Goal: Transaction & Acquisition: Obtain resource

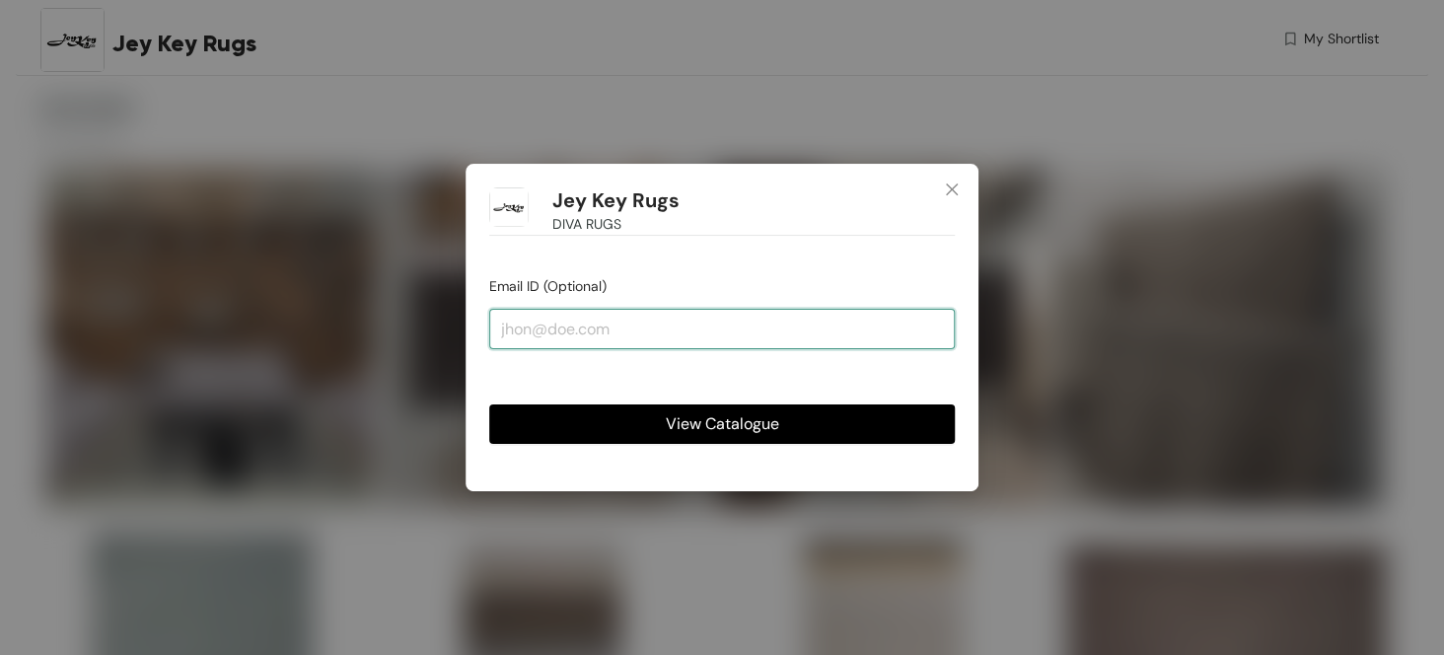
click at [620, 341] on input "email" at bounding box center [721, 328] width 465 height 39
drag, startPoint x: 521, startPoint y: 319, endPoint x: 383, endPoint y: 298, distance: 139.6
click at [386, 307] on div "Jey Key Rugs DIVA RUGS Email ID (Optional) p View Catalogue" at bounding box center [722, 327] width 1444 height 655
paste input "[EMAIL_ADDRESS][DOMAIN_NAME]"
type input "[EMAIL_ADDRESS][DOMAIN_NAME]"
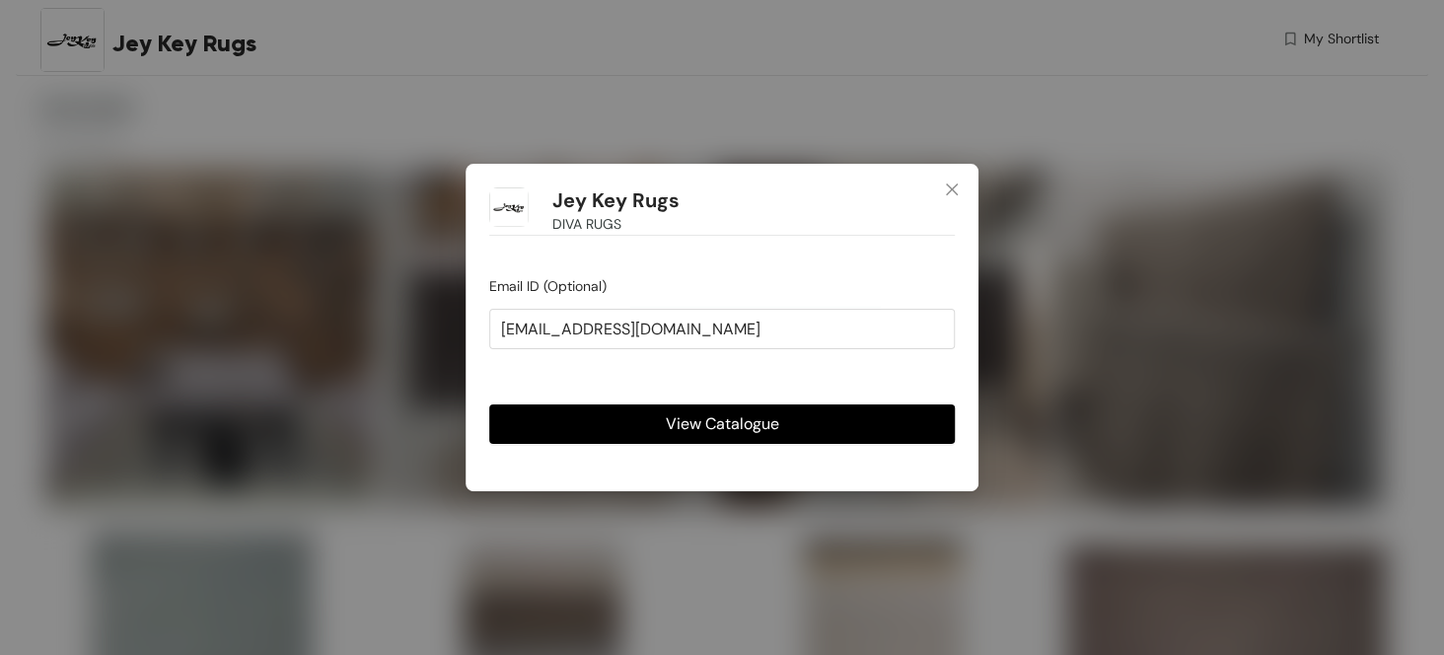
click at [625, 435] on button "View Catalogue" at bounding box center [721, 423] width 465 height 39
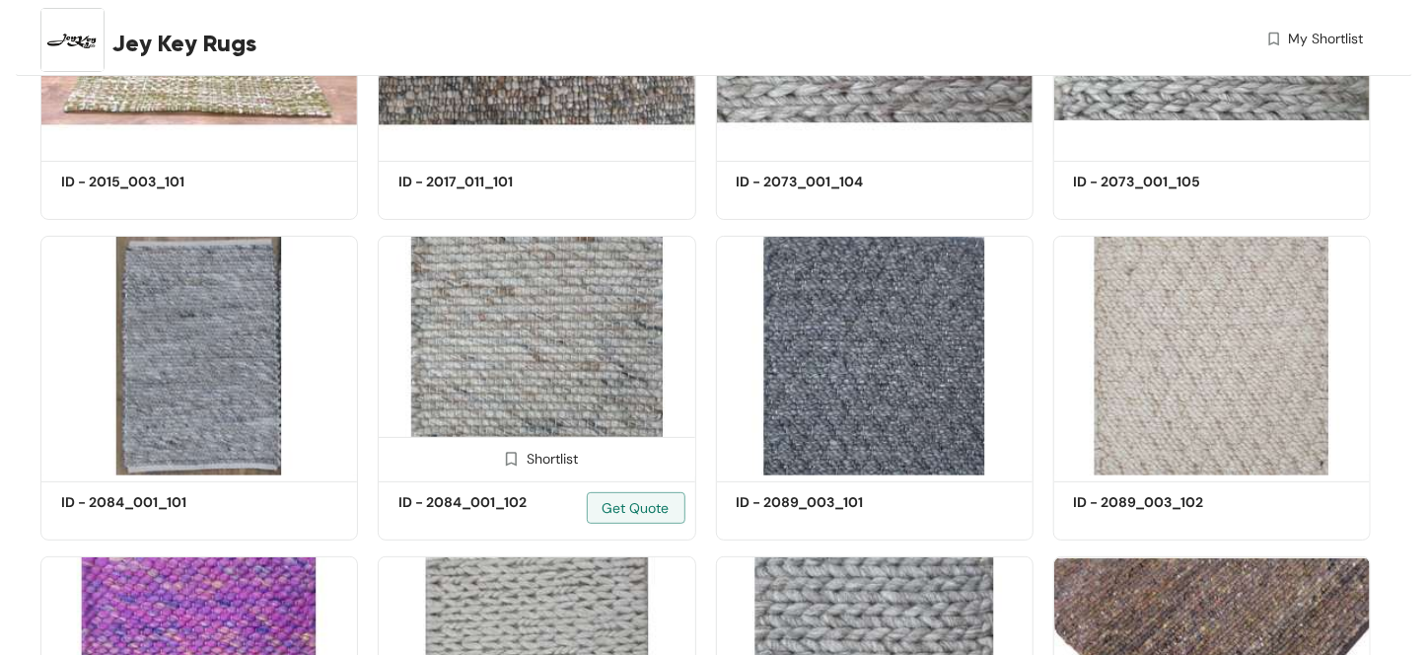
scroll to position [3846, 0]
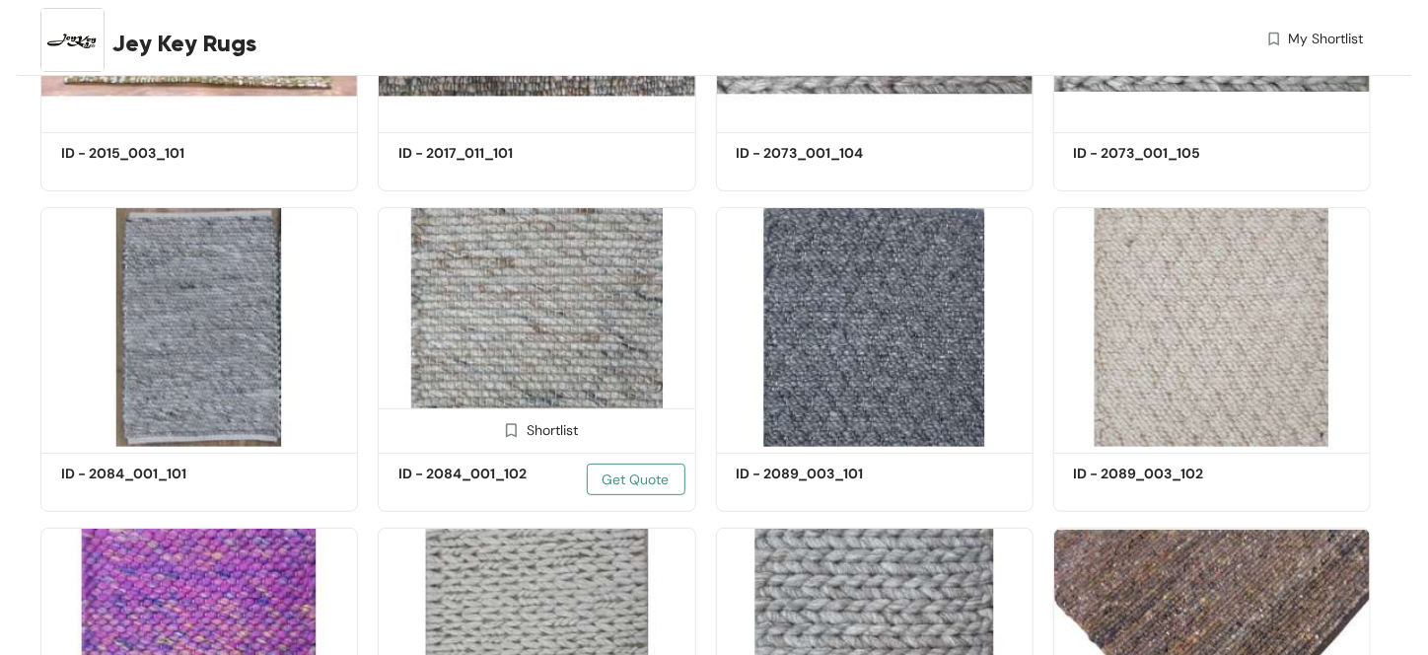
click at [624, 478] on span "Get Quote" at bounding box center [636, 479] width 67 height 22
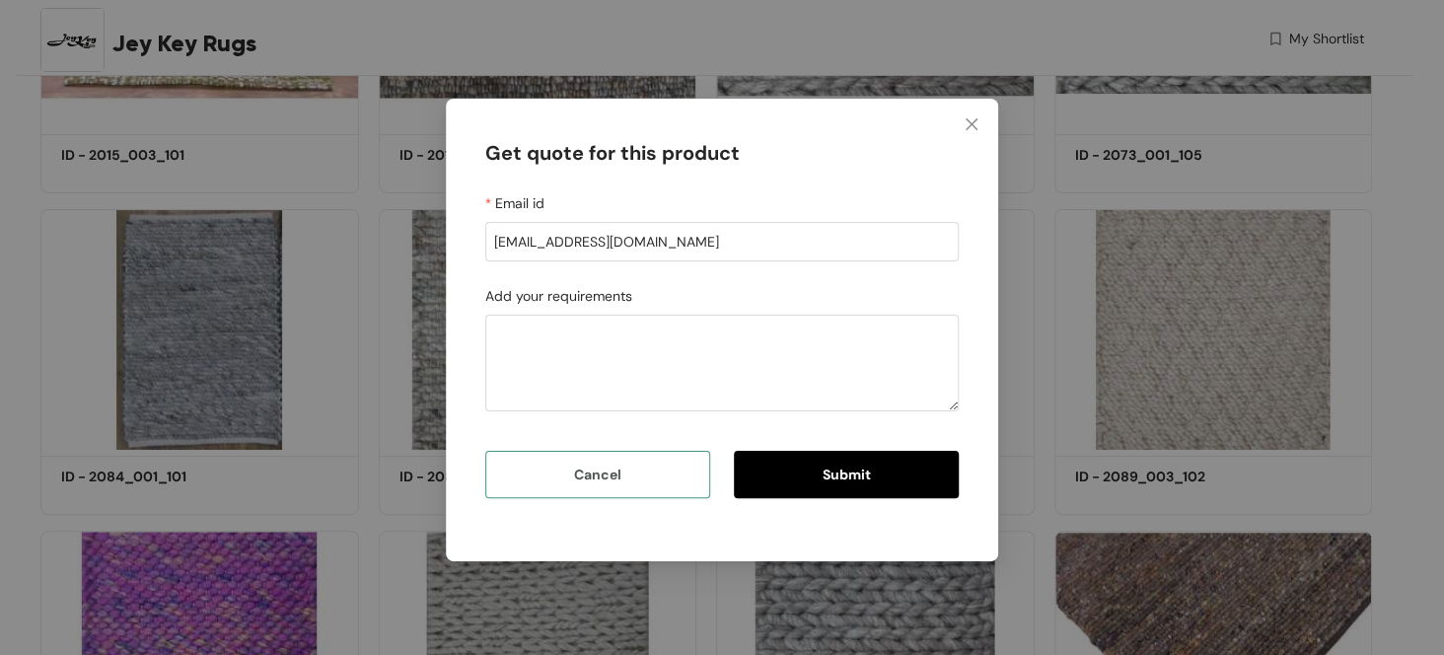
click at [632, 483] on button "Cancel" at bounding box center [597, 474] width 225 height 47
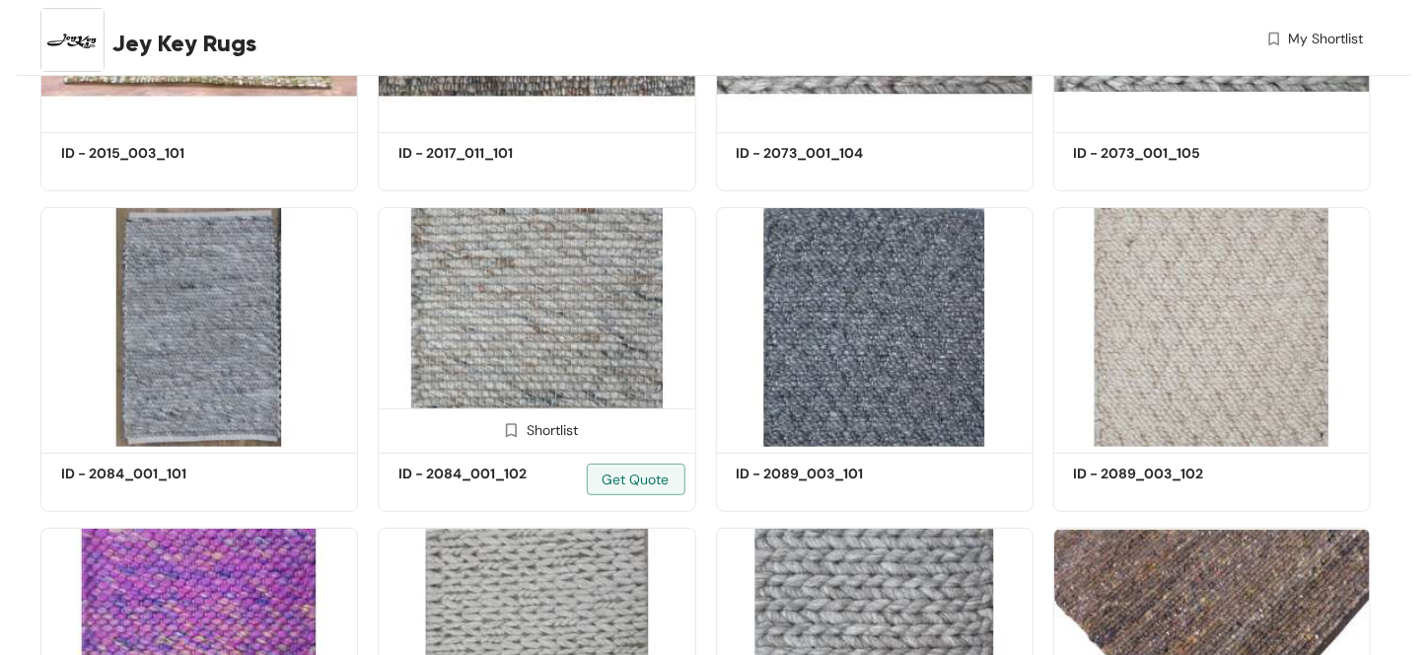
click at [584, 331] on img at bounding box center [537, 327] width 318 height 240
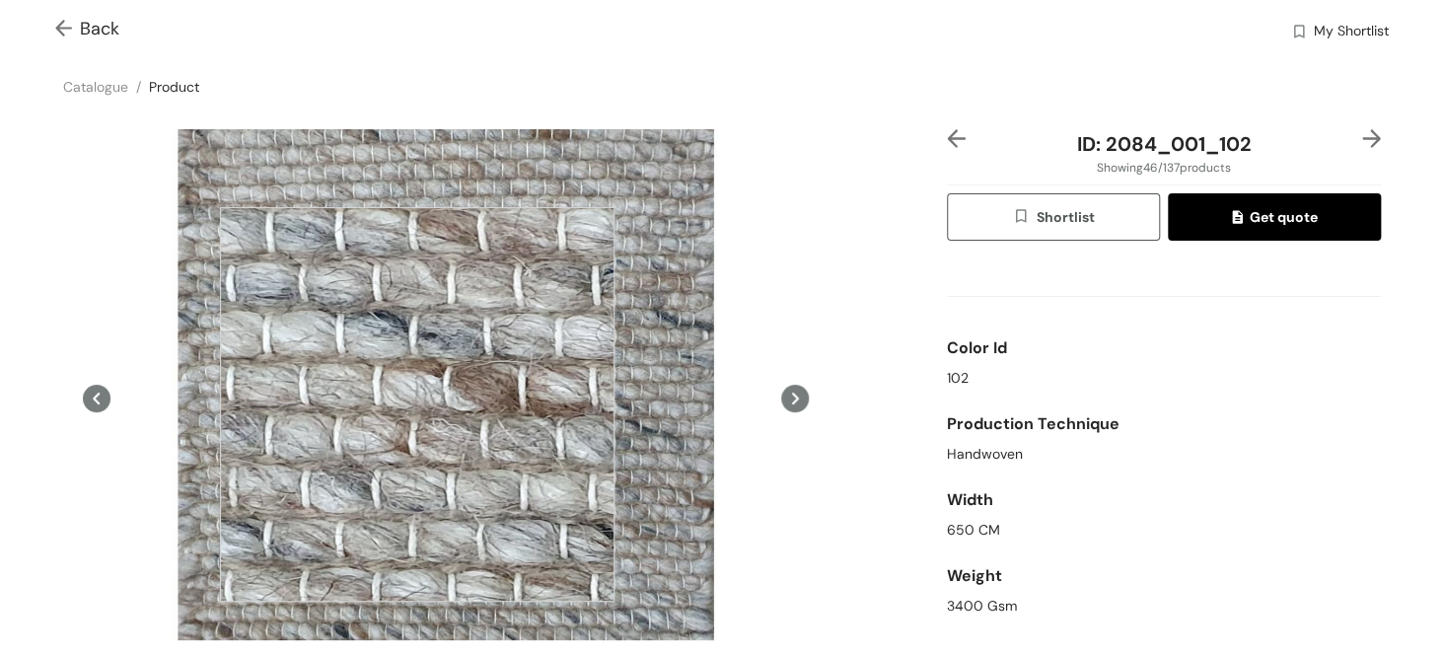
click at [417, 404] on div at bounding box center [417, 404] width 394 height 394
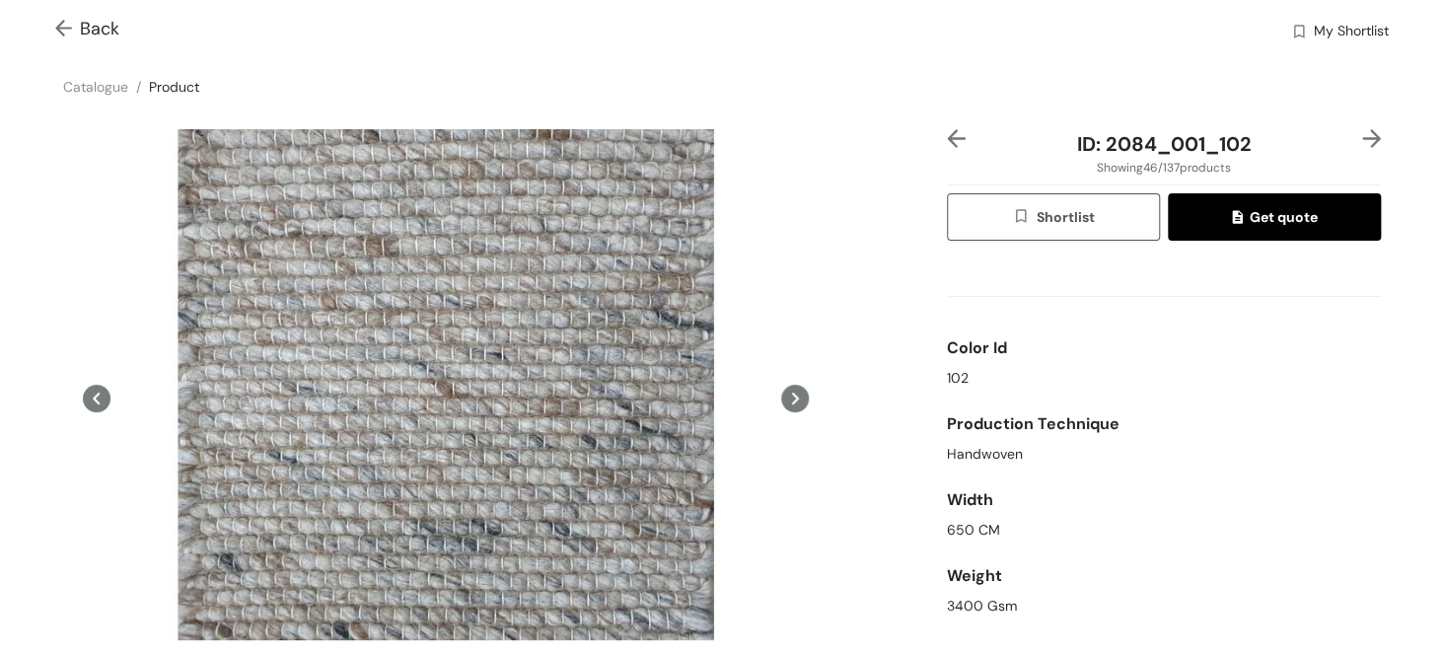
click at [784, 401] on icon at bounding box center [795, 399] width 28 height 28
